Goal: Information Seeking & Learning: Learn about a topic

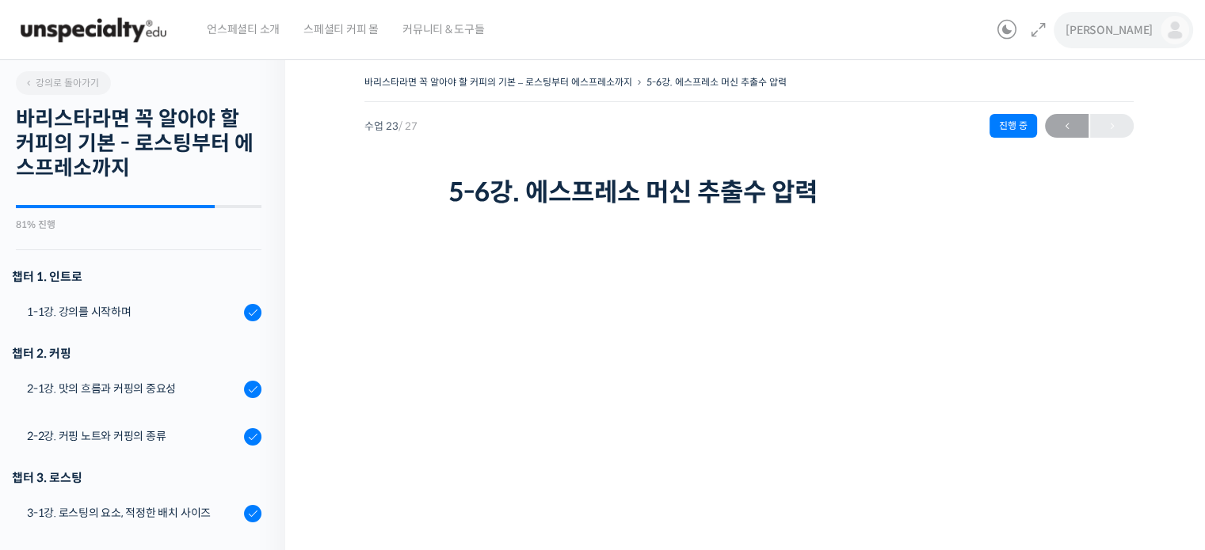
click at [564, 13] on link "[PERSON_NAME]" at bounding box center [1127, 30] width 124 height 60
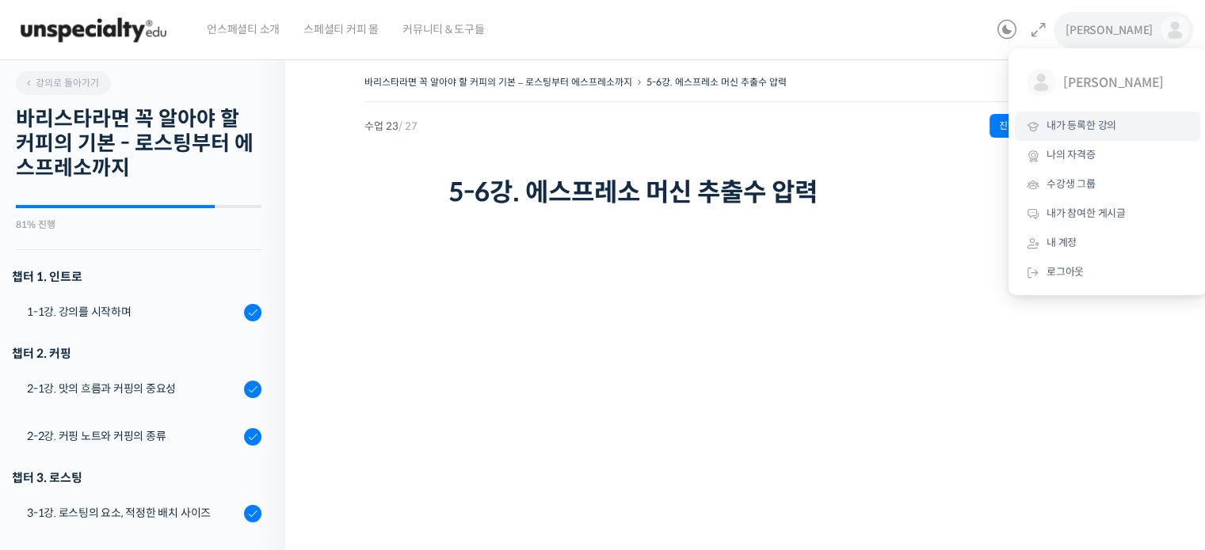
click at [564, 130] on span "내가 등록한 강의" at bounding box center [1081, 125] width 70 height 13
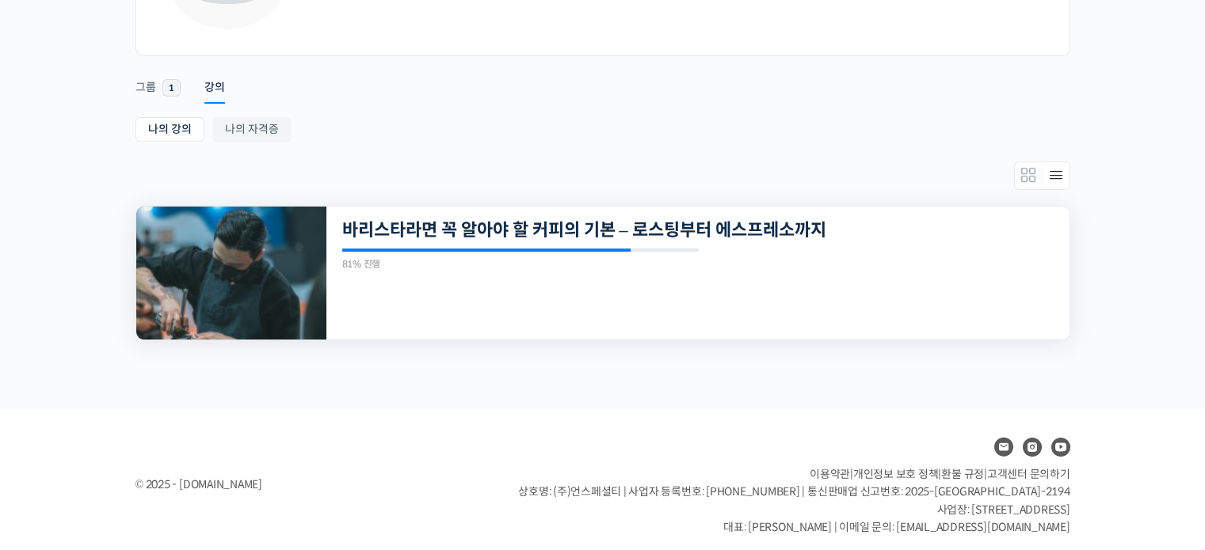
click at [482, 249] on div at bounding box center [486, 250] width 289 height 3
click at [510, 216] on div "27개의 수업 바리스타라면 꼭 알아야 할 커피의 기본 – 로스팅부터 에스프레소까지 81% 진행 최근 활동: 2025년 01월 14일 9:38 …" at bounding box center [697, 273] width 743 height 133
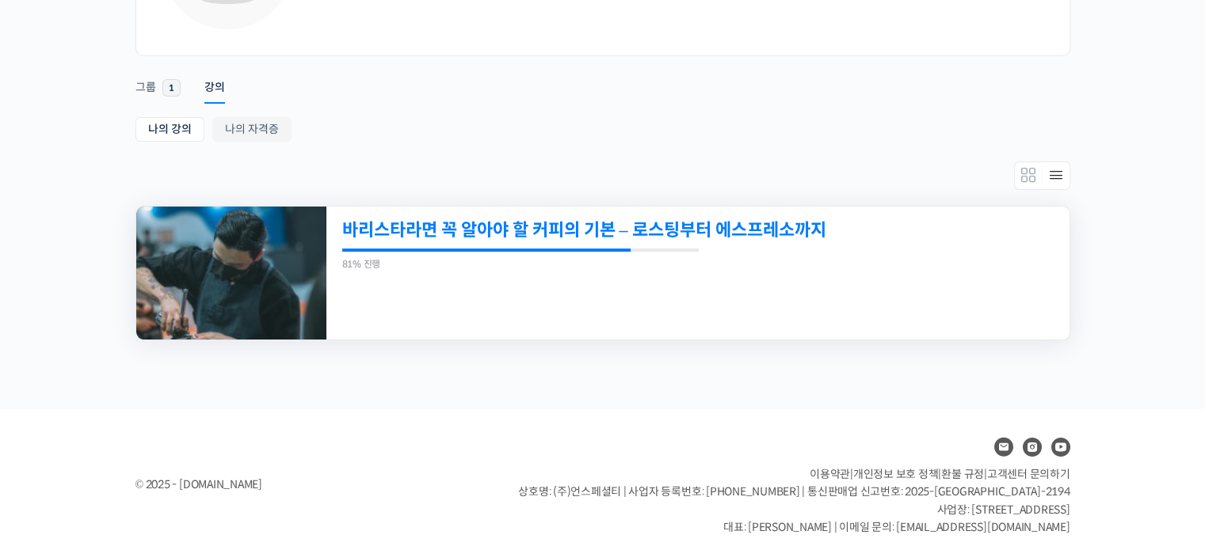
click at [498, 232] on link "바리스타라면 꼭 알아야 할 커피의 기본 – 로스팅부터 에스프레소까지" at bounding box center [626, 229] width 569 height 21
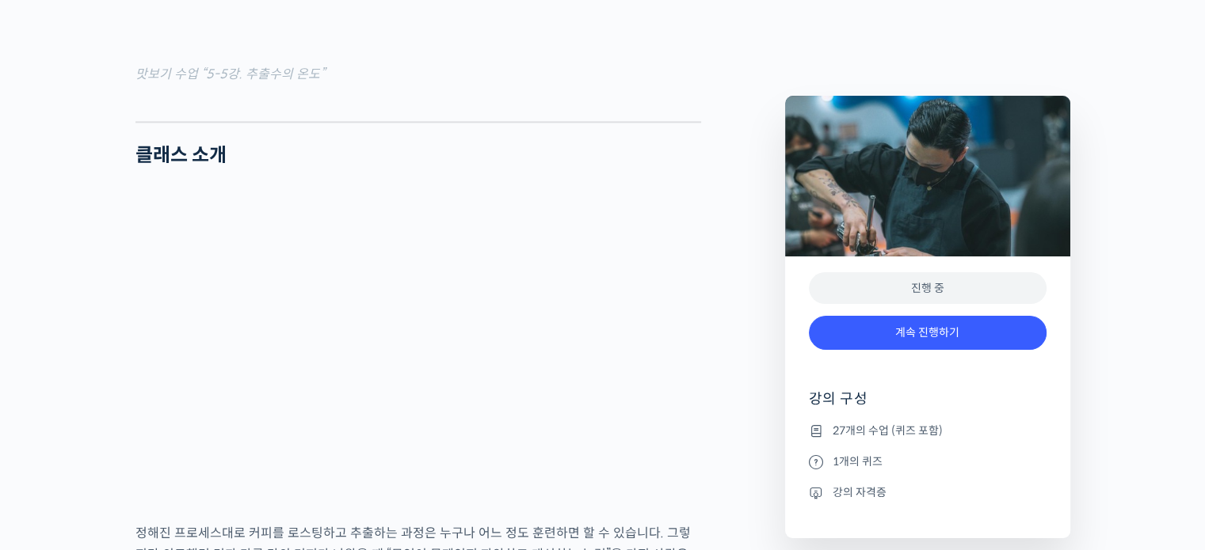
scroll to position [2046, 0]
click at [907, 329] on link "계속 진행하기" at bounding box center [928, 333] width 238 height 34
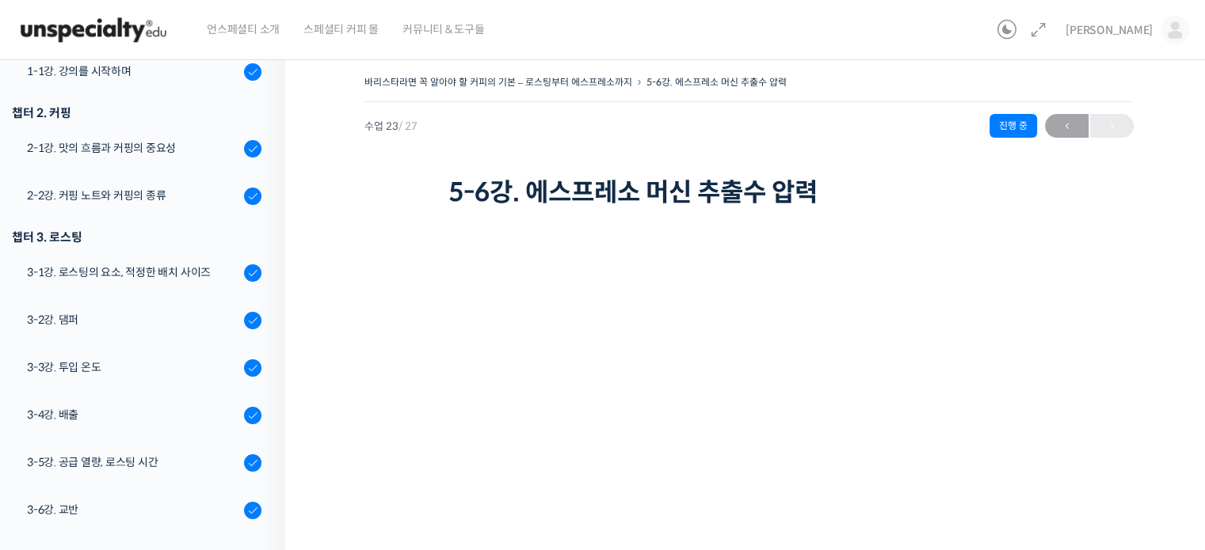
scroll to position [249, 0]
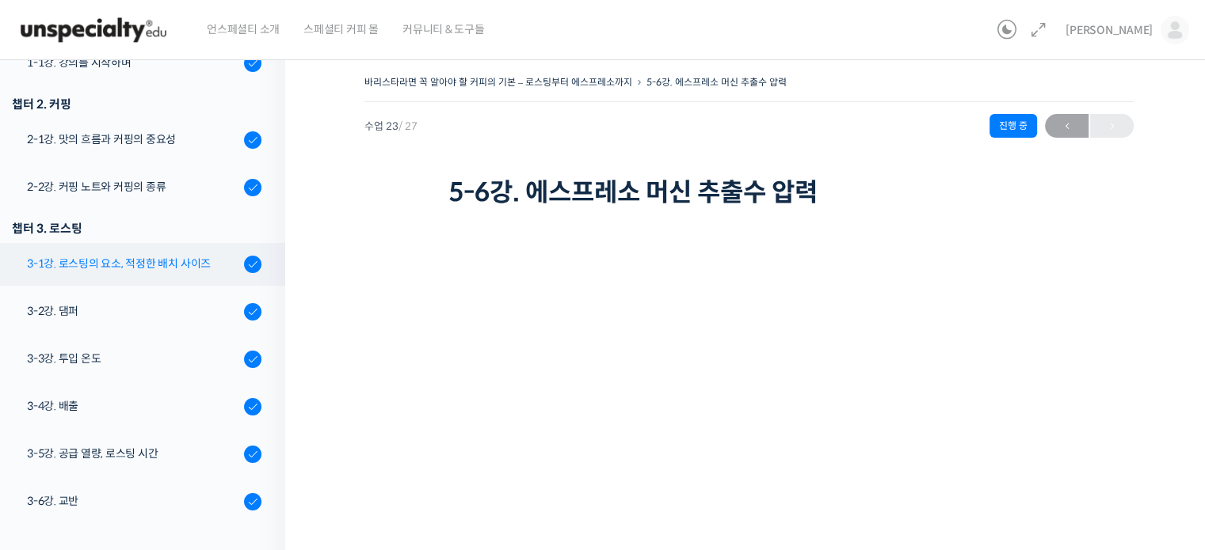
click at [187, 272] on link "3-1강. 로스팅의 요소, 적정한 배치 사이즈" at bounding box center [138, 264] width 293 height 43
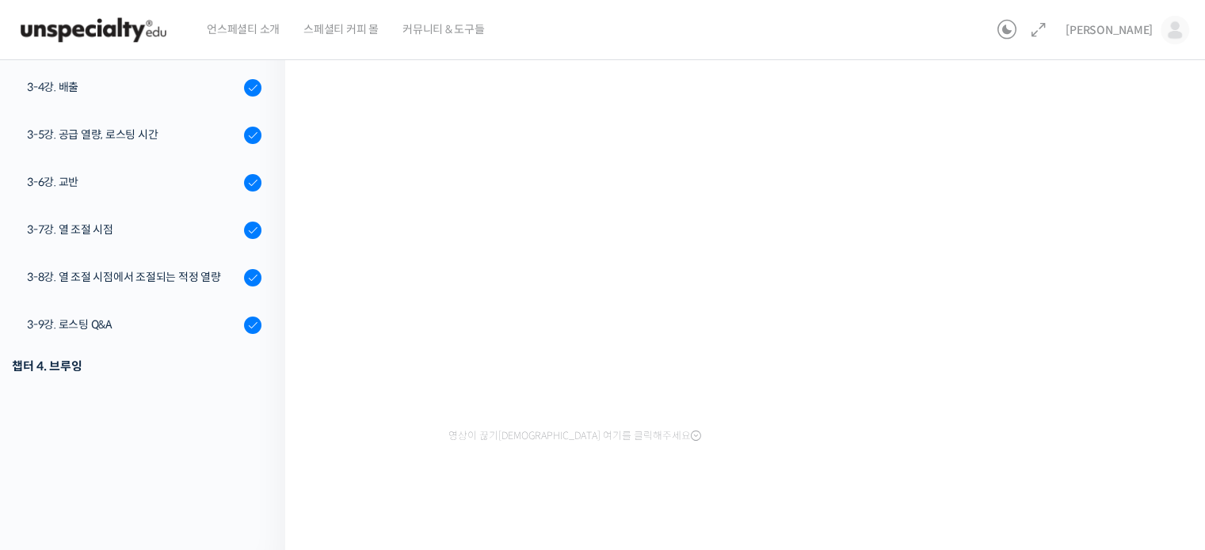
scroll to position [32, 0]
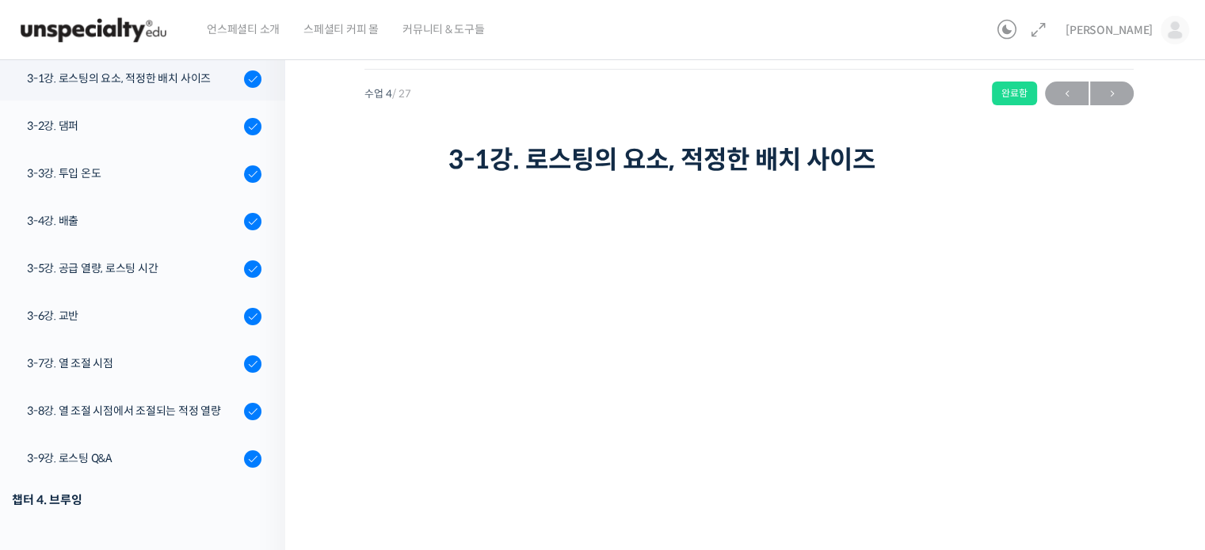
click at [880, 97] on div "수업 4 / 27 완료함 ← 이전 다음 →" at bounding box center [748, 94] width 769 height 24
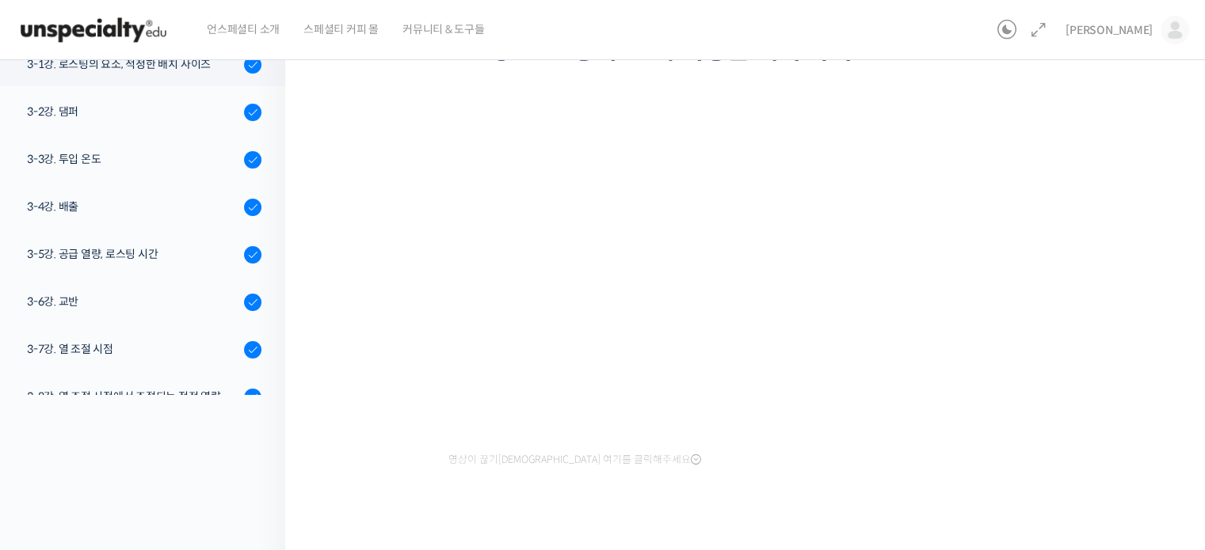
scroll to position [32, 0]
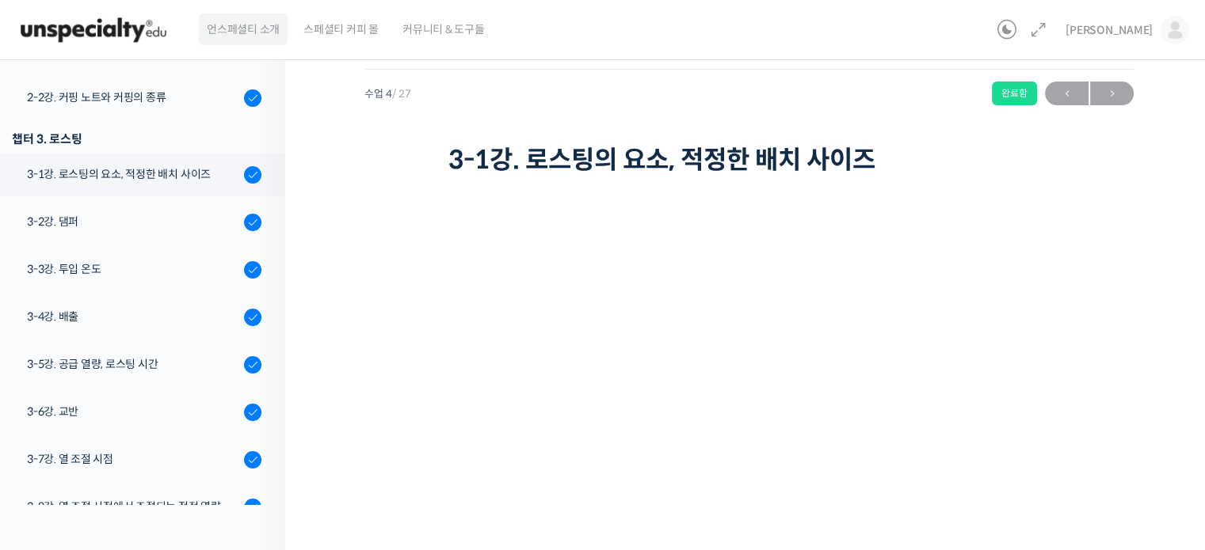
click at [244, 30] on span "언스페셜티 소개" at bounding box center [243, 29] width 73 height 60
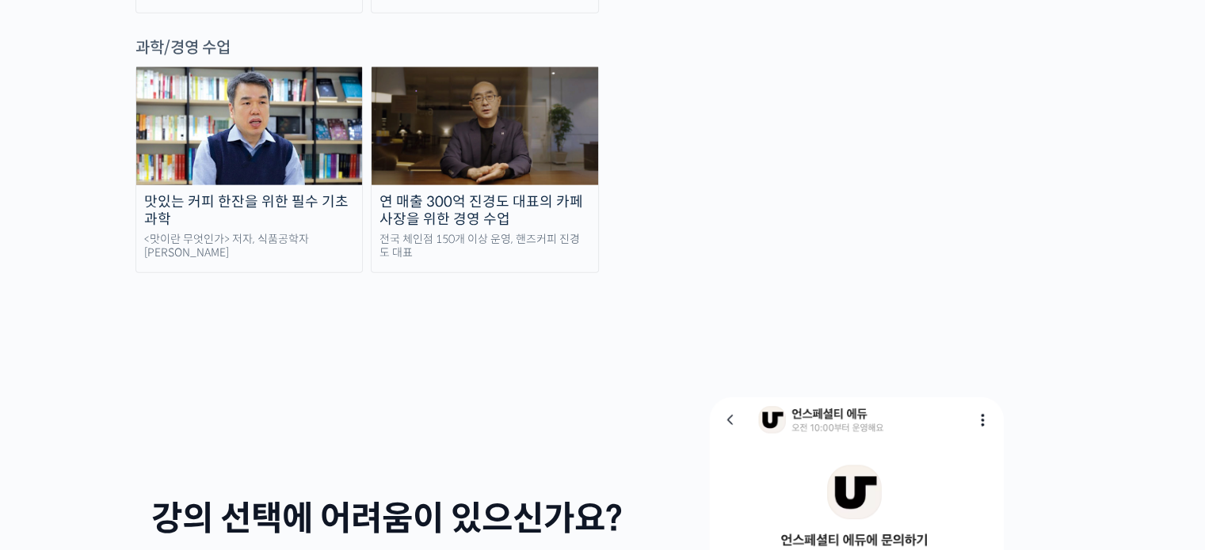
scroll to position [3772, 0]
